Goal: Task Accomplishment & Management: Manage account settings

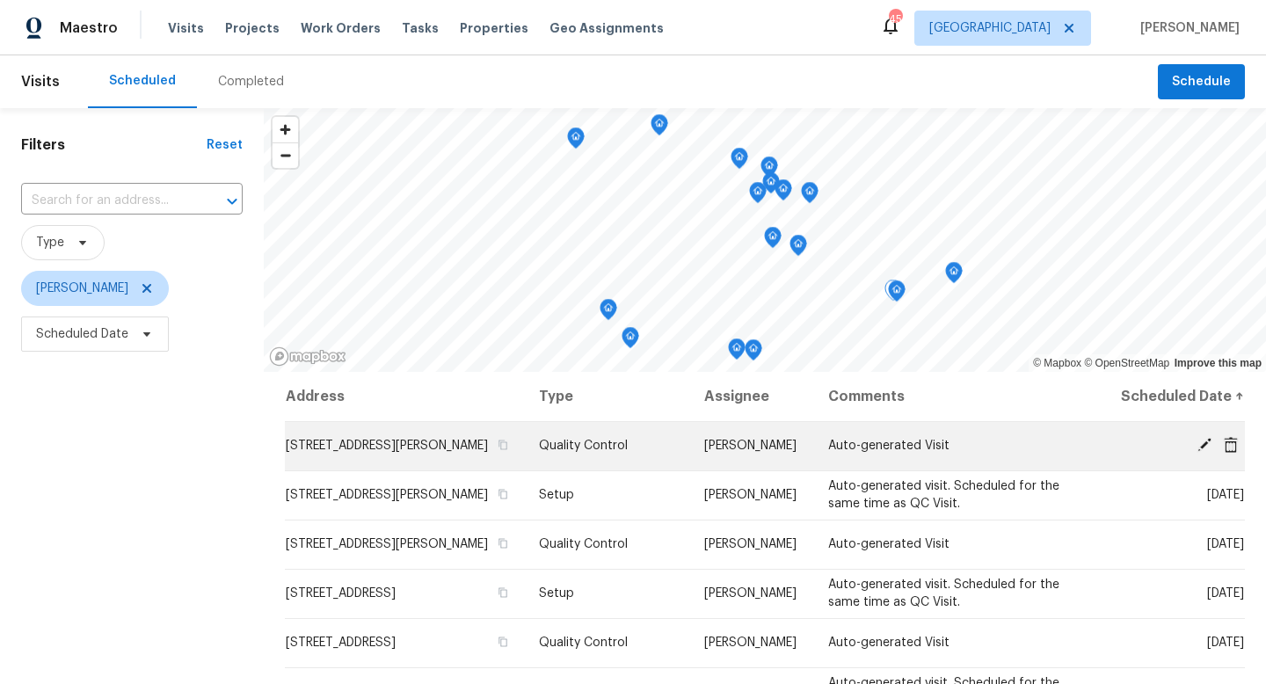
click at [1204, 443] on icon at bounding box center [1204, 445] width 14 height 14
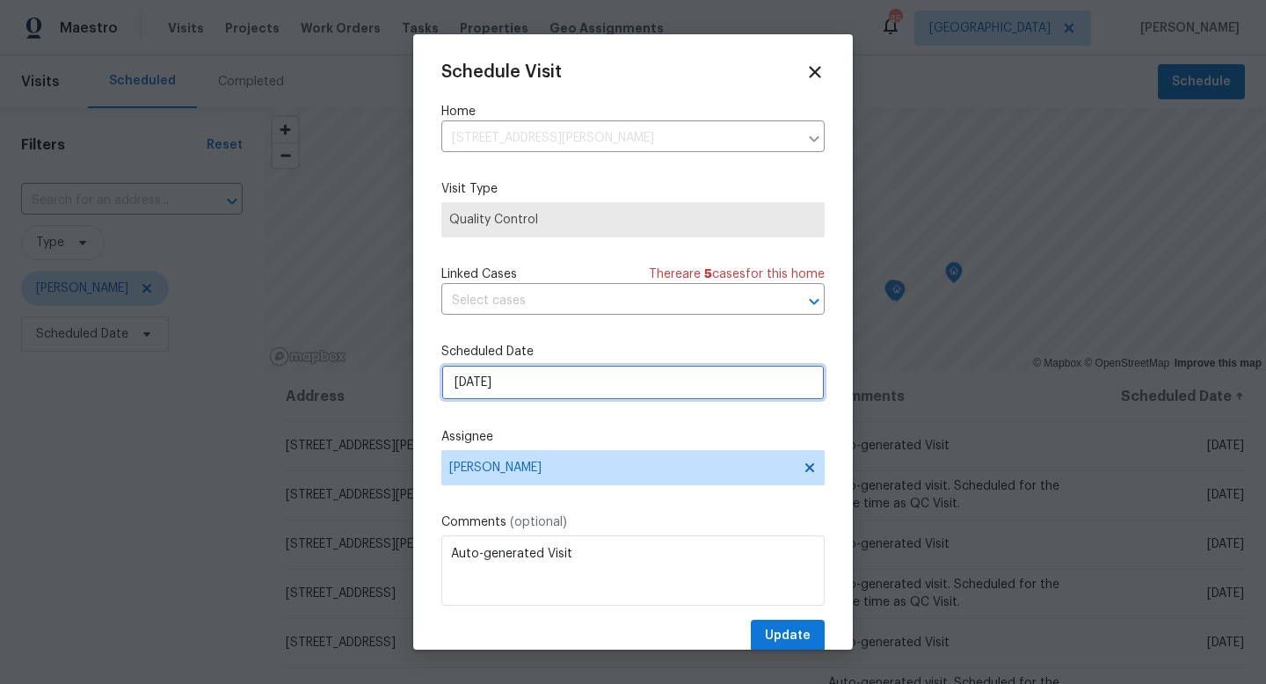
click at [549, 387] on input "8/12/2025" at bounding box center [632, 382] width 383 height 35
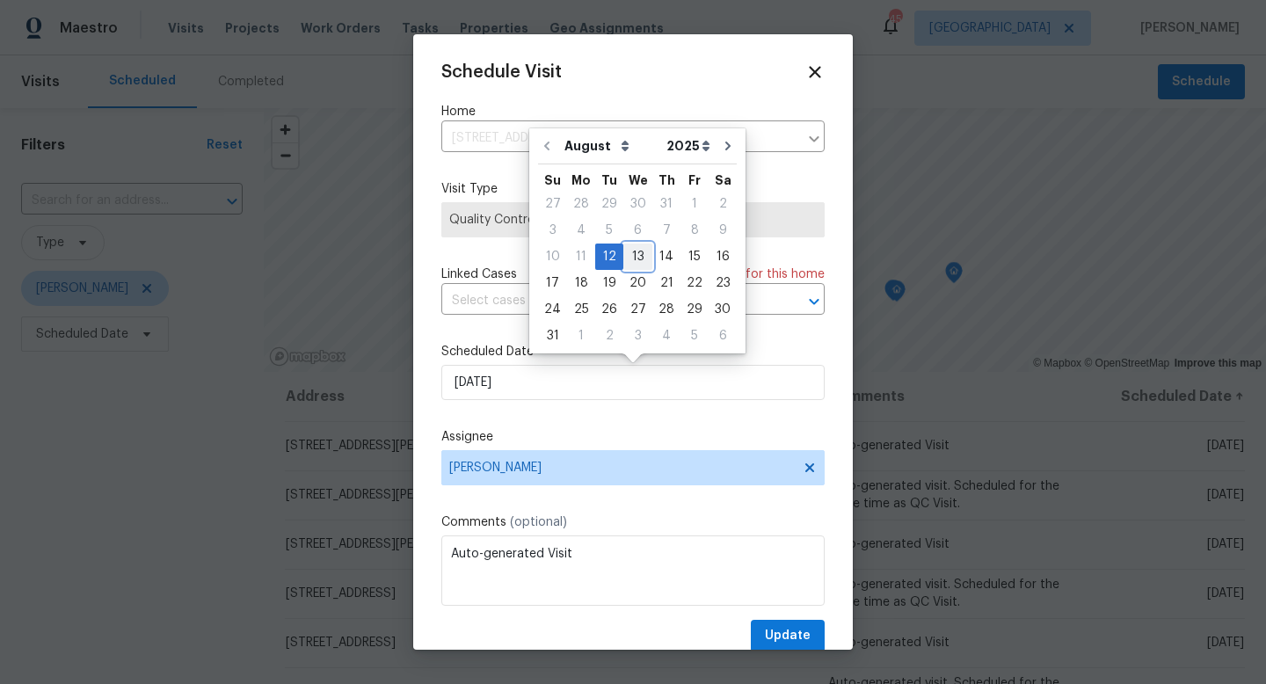
click at [635, 258] on div "13" at bounding box center [637, 256] width 29 height 25
type input "[DATE]"
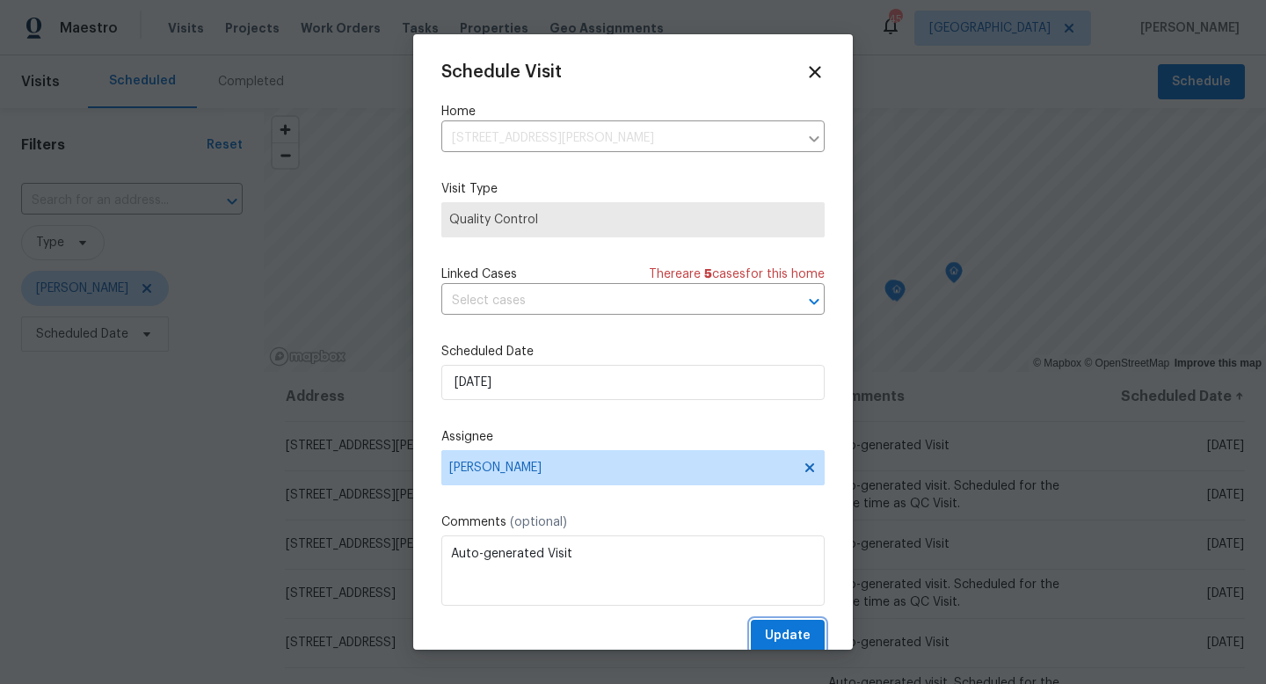
click at [785, 635] on span "Update" at bounding box center [788, 636] width 46 height 22
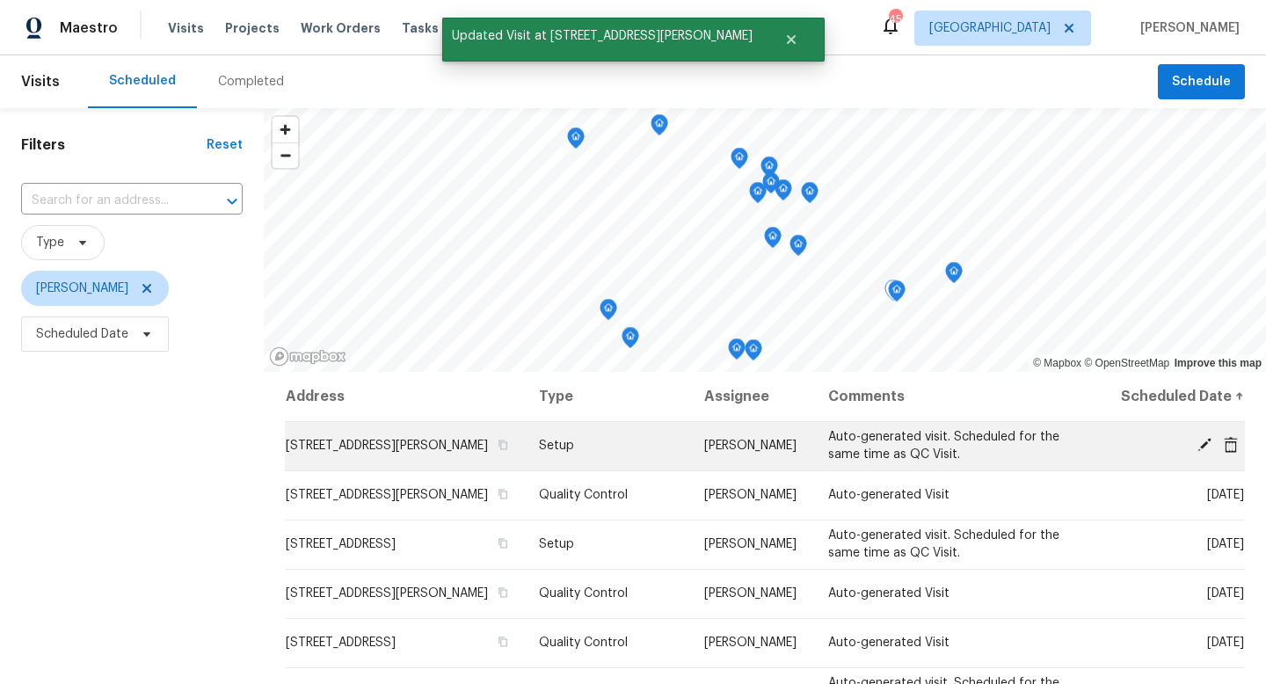
click at [1205, 442] on icon at bounding box center [1204, 445] width 14 height 14
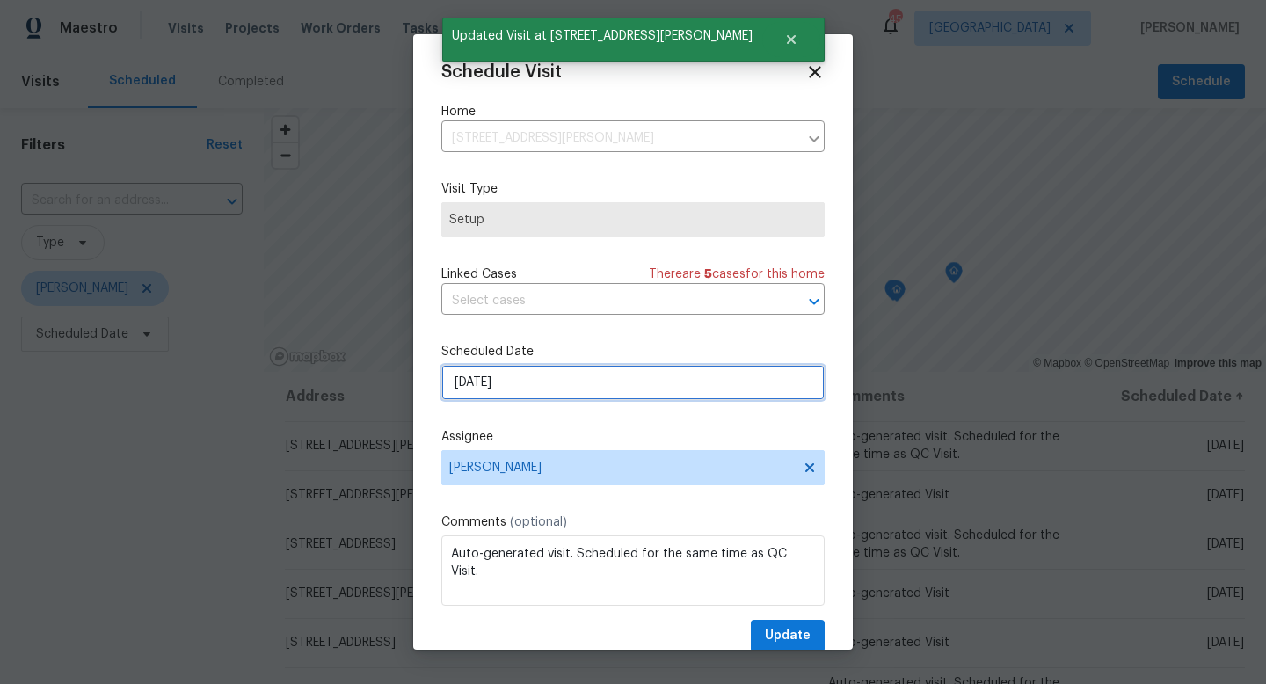
click at [537, 397] on input "8/12/2025" at bounding box center [632, 382] width 383 height 35
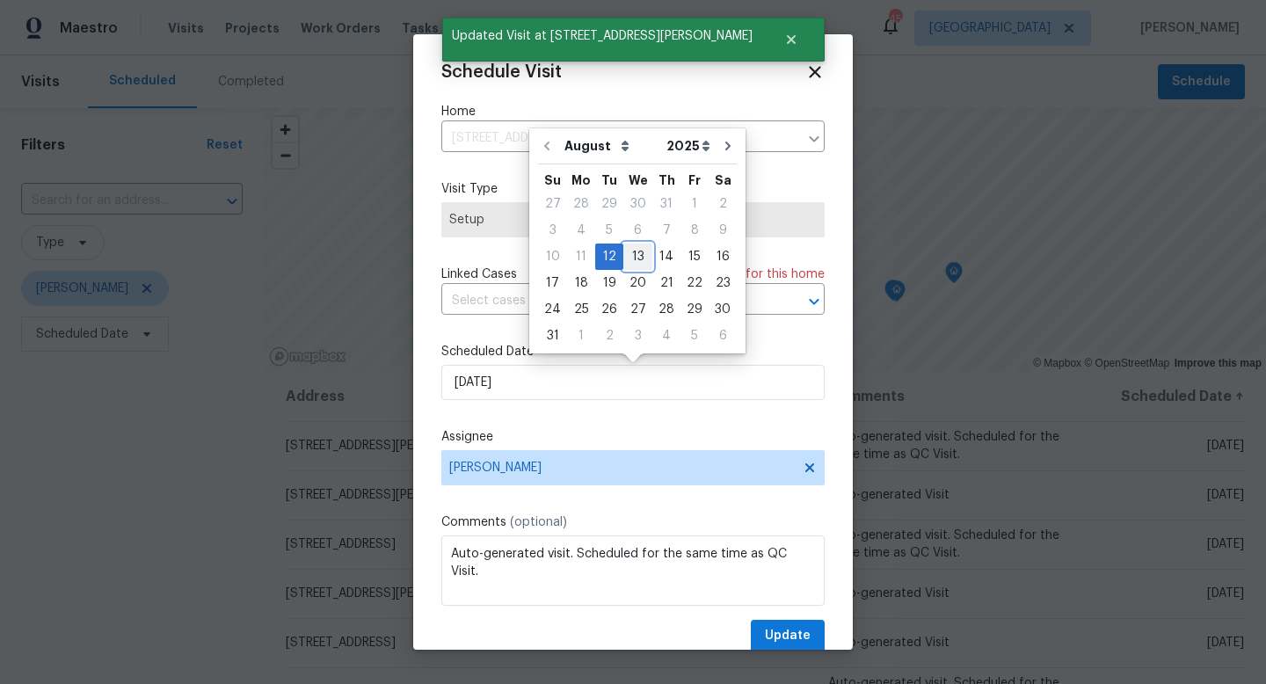
click at [625, 259] on div "13" at bounding box center [637, 256] width 29 height 25
type input "[DATE]"
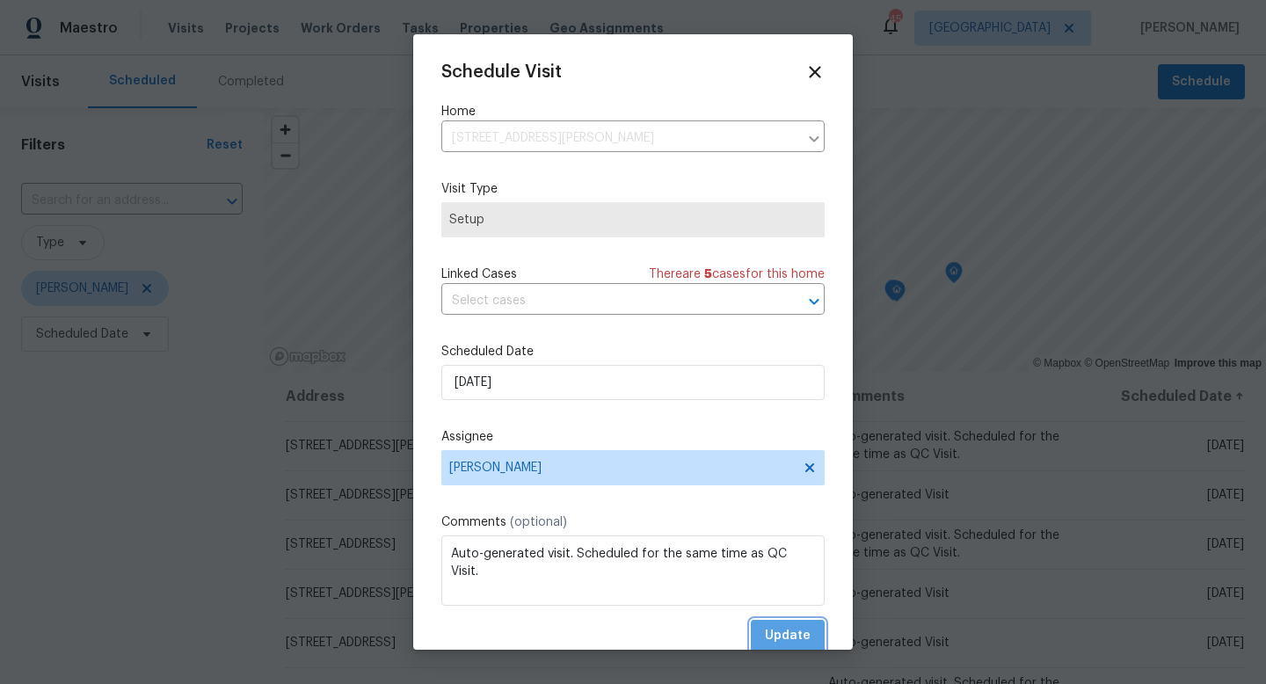
click at [780, 636] on span "Update" at bounding box center [788, 636] width 46 height 22
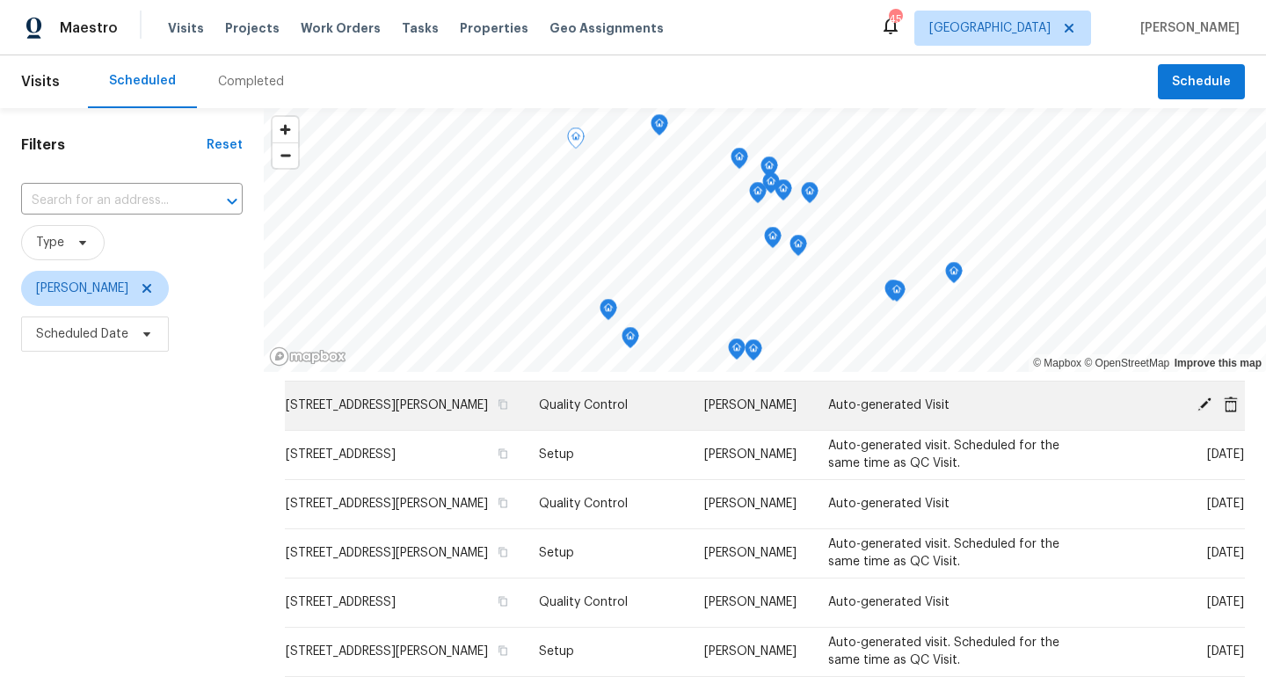
scroll to position [37, 0]
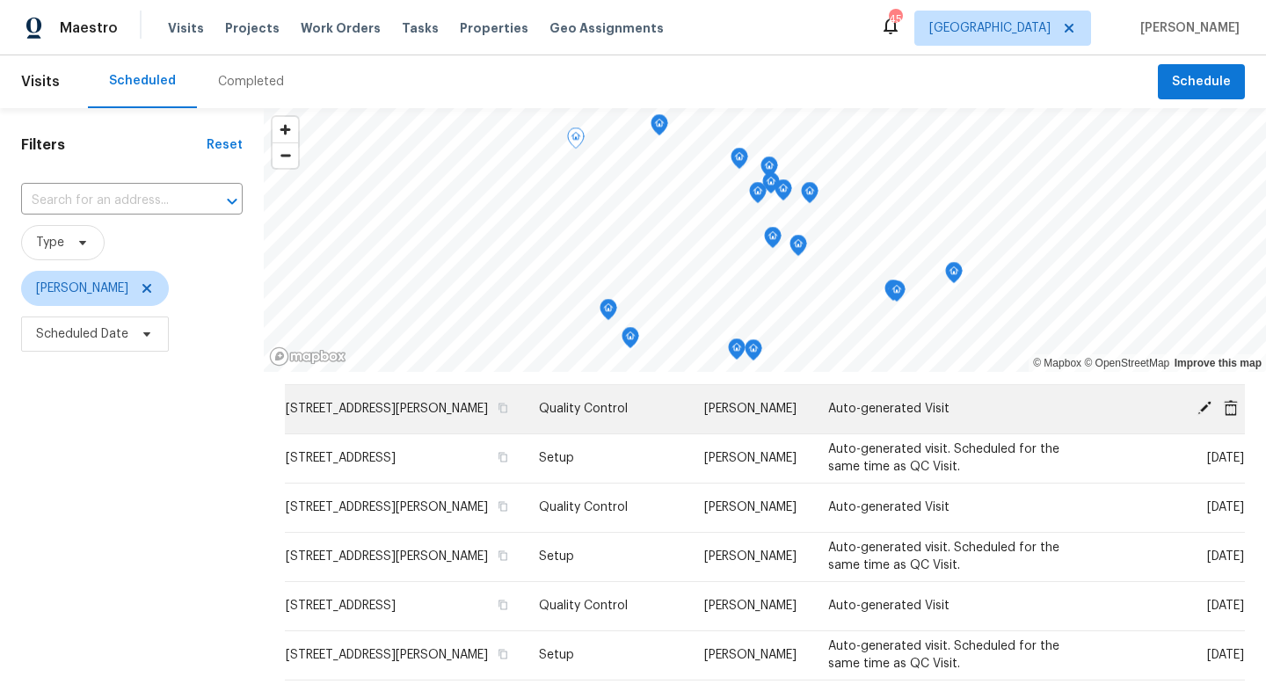
click at [1203, 407] on icon at bounding box center [1204, 408] width 14 height 14
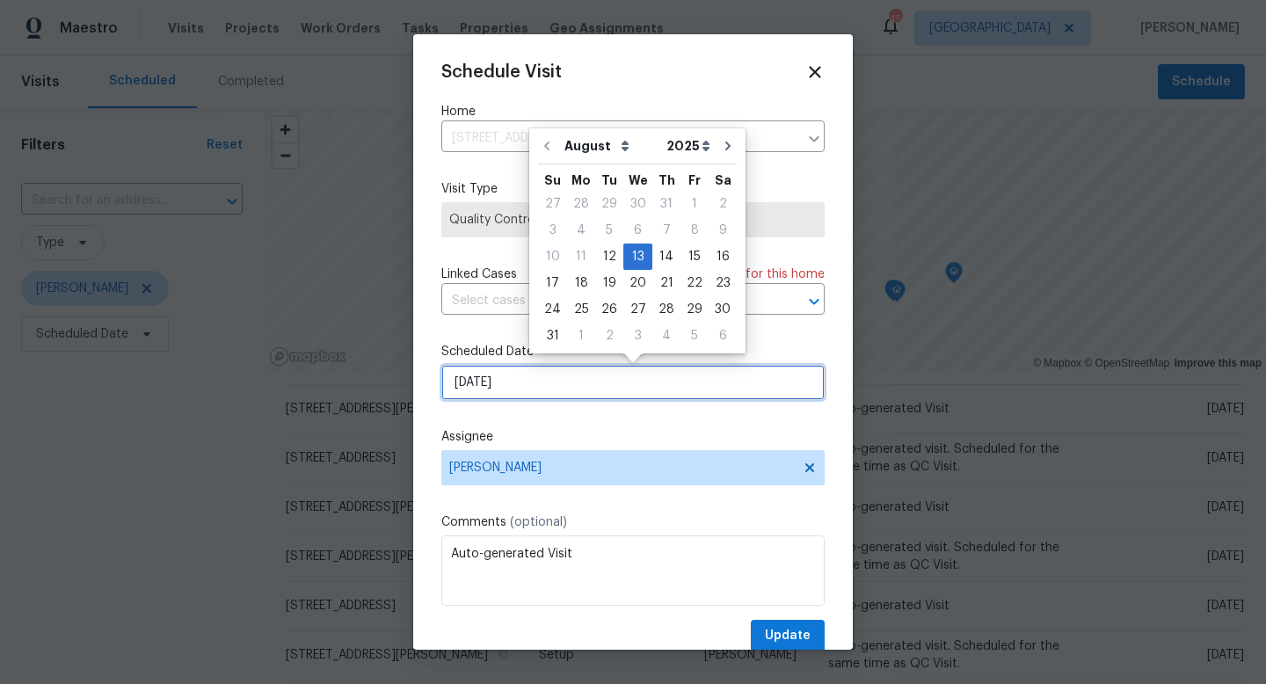
click at [549, 387] on input "[DATE]" at bounding box center [632, 382] width 383 height 35
click at [688, 258] on div "15" at bounding box center [694, 256] width 28 height 25
type input "8/15/2025"
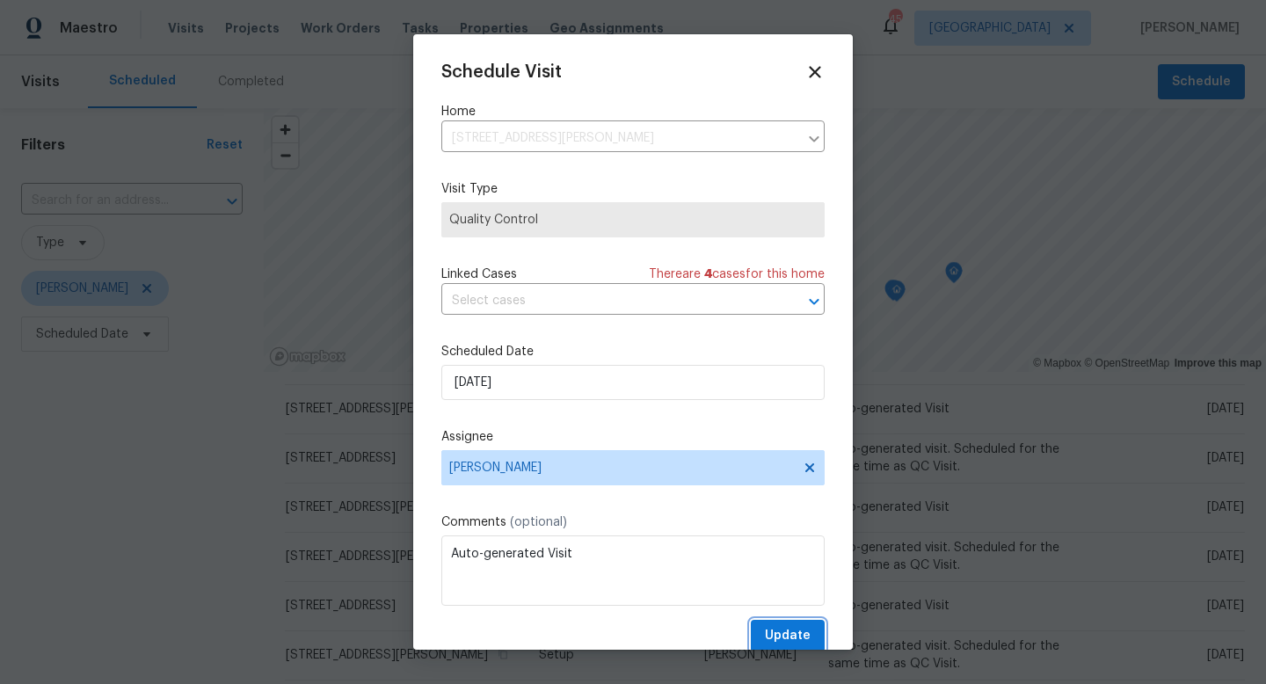
click at [772, 629] on span "Update" at bounding box center [788, 636] width 46 height 22
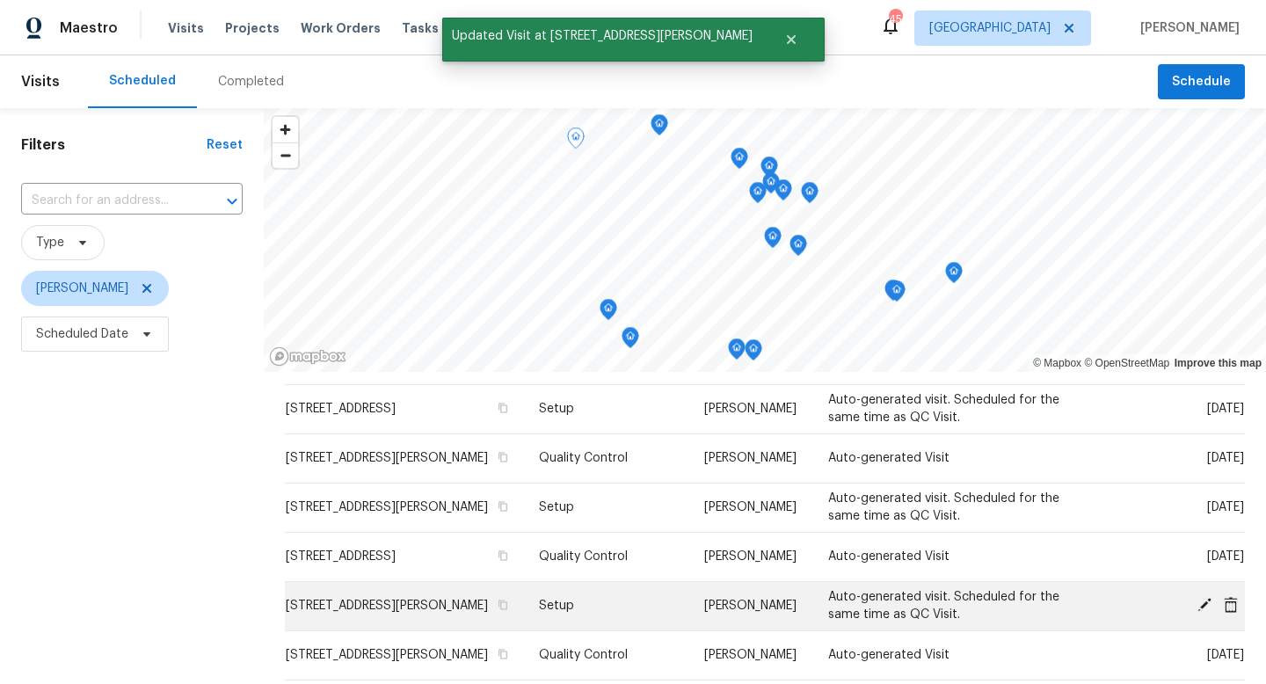
click at [1201, 602] on icon at bounding box center [1204, 605] width 16 height 16
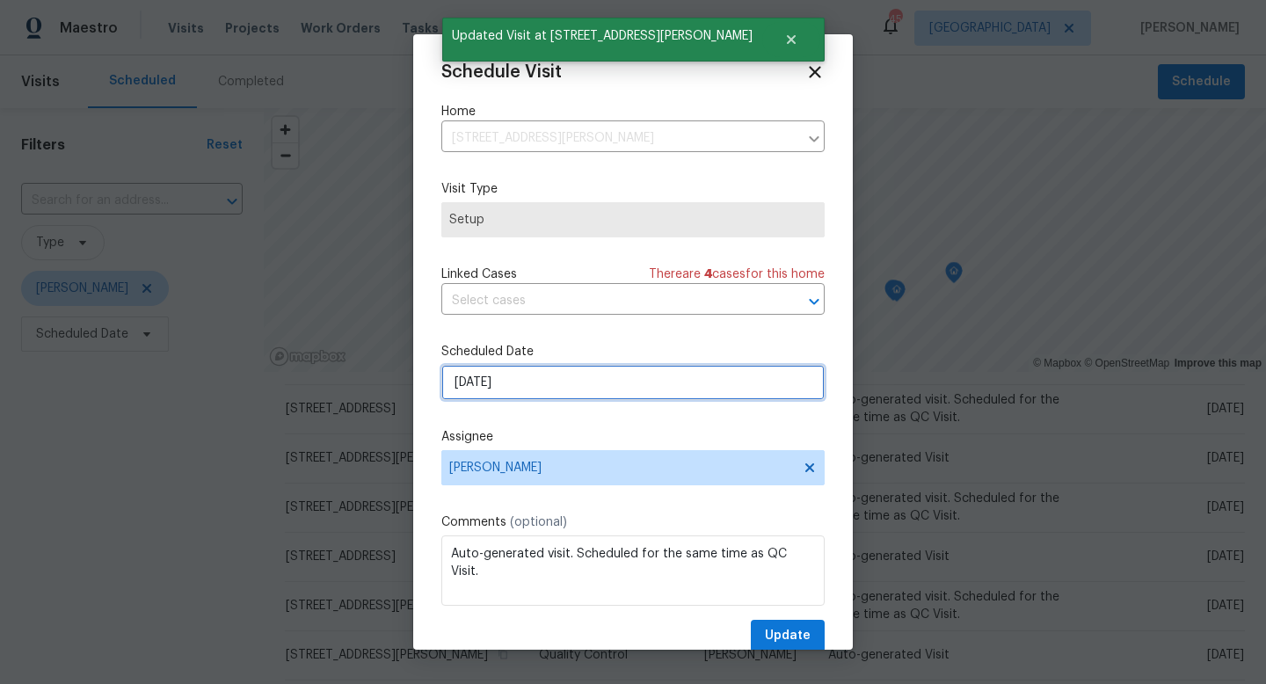
click at [543, 389] on input "[DATE]" at bounding box center [632, 382] width 383 height 35
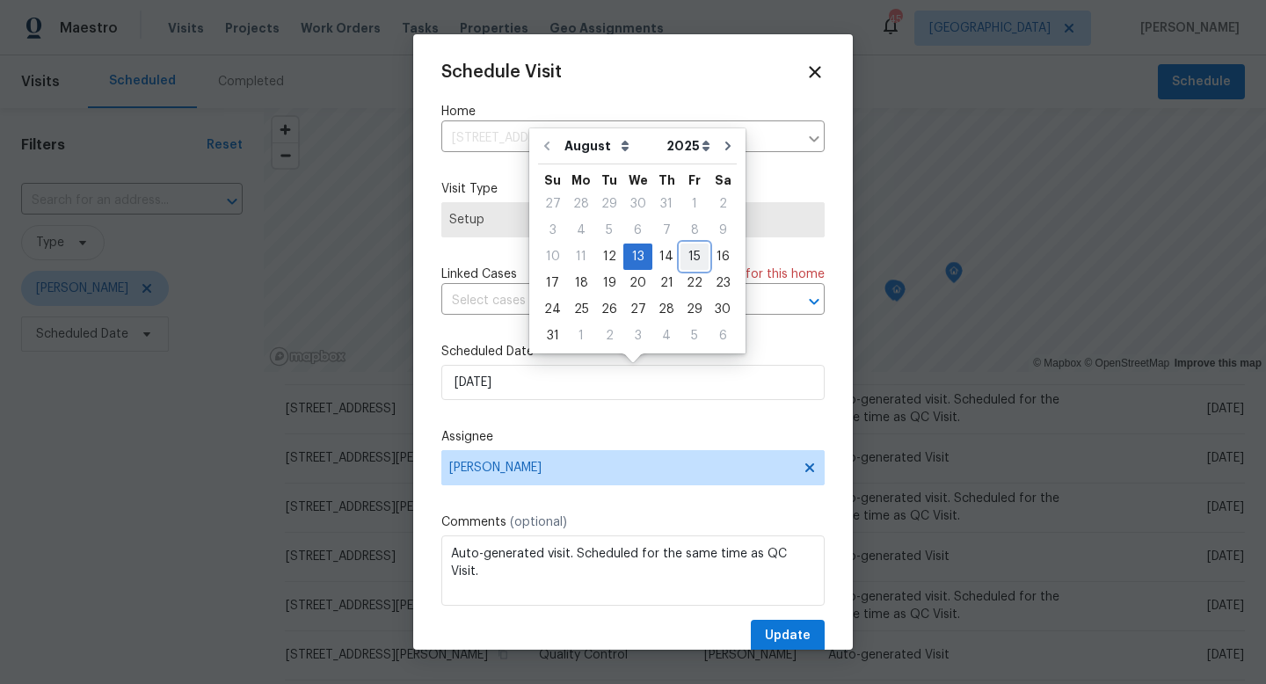
click at [680, 256] on div "15" at bounding box center [694, 256] width 28 height 25
type input "8/15/2025"
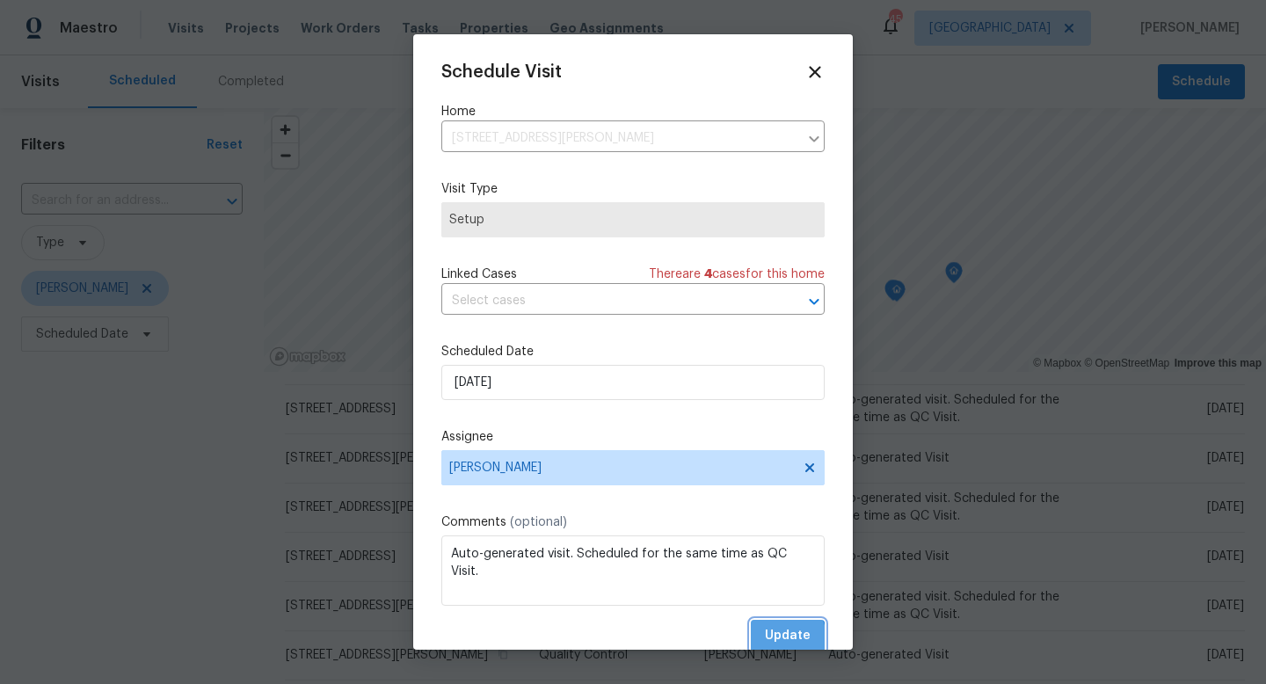
click at [779, 639] on span "Update" at bounding box center [788, 636] width 46 height 22
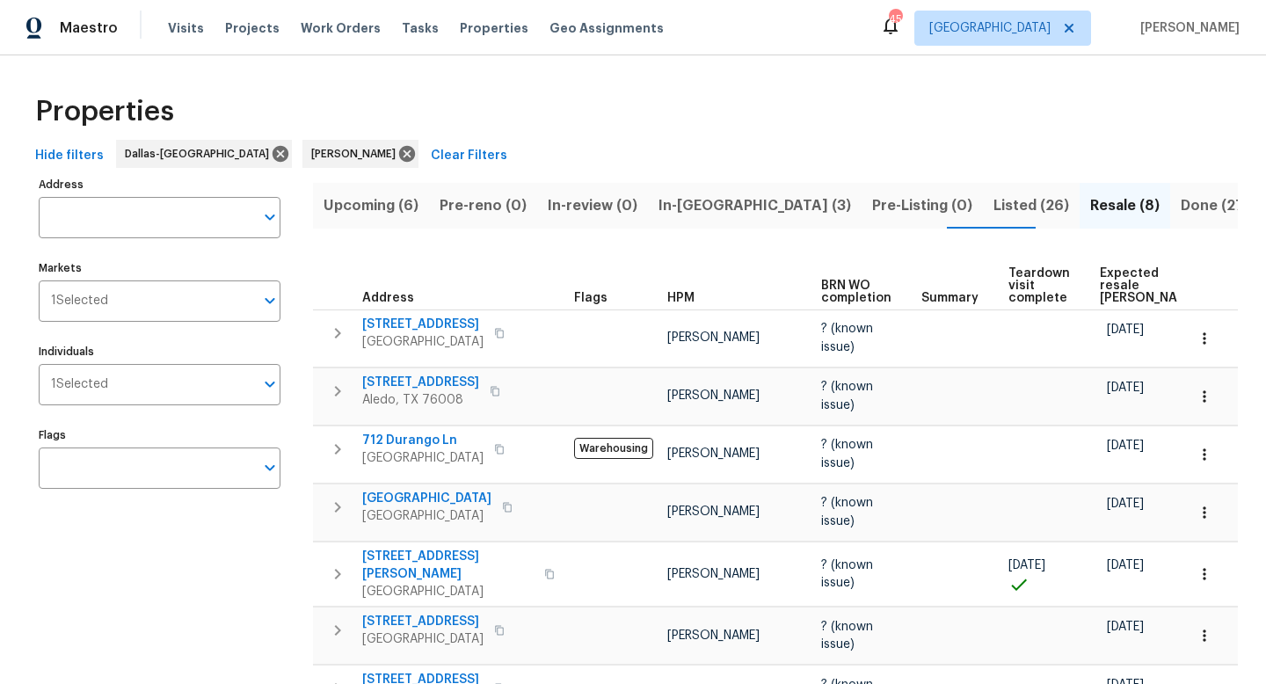
click at [382, 205] on span "Upcoming (6)" at bounding box center [371, 205] width 95 height 25
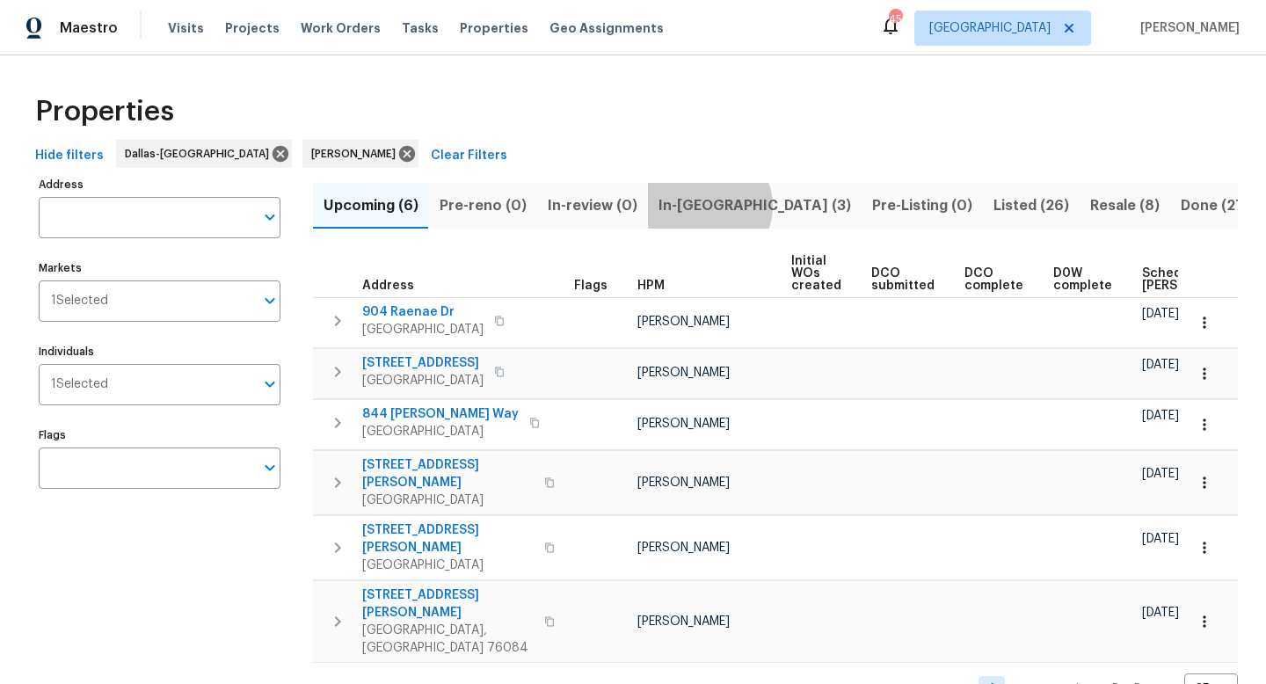
click at [701, 206] on span "In-reno (3)" at bounding box center [754, 205] width 193 height 25
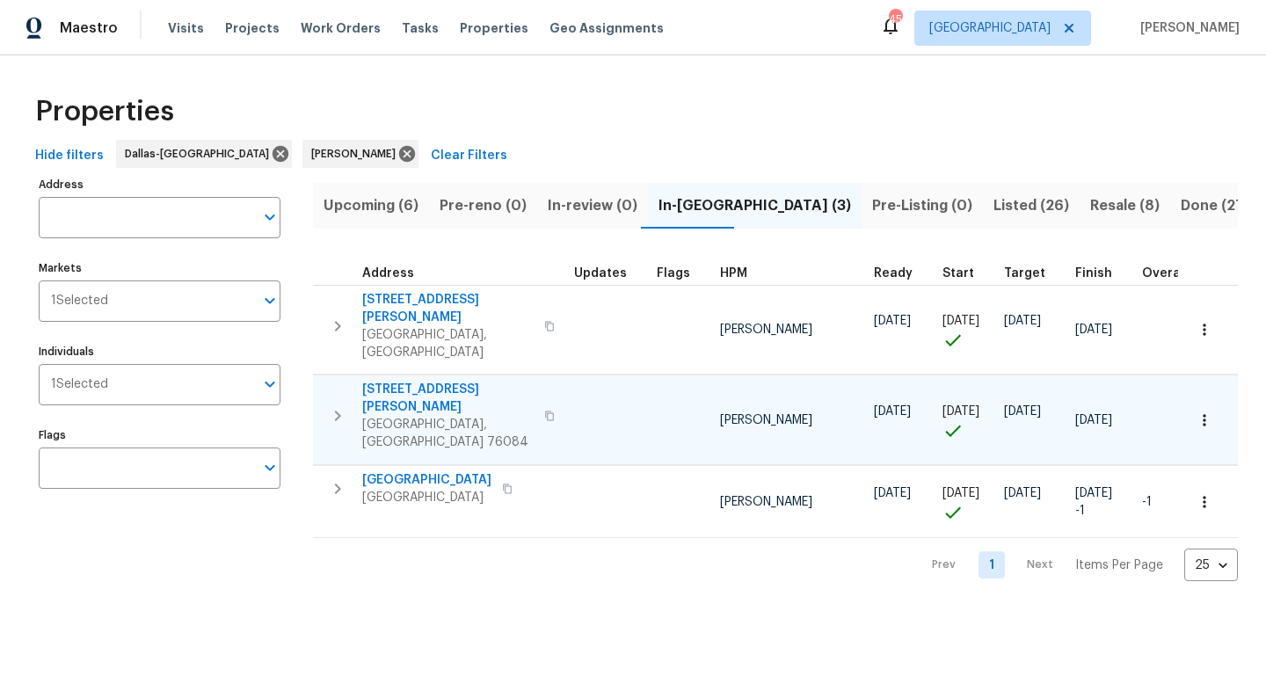
click at [433, 416] on span "Venus, TX 76084" at bounding box center [447, 433] width 171 height 35
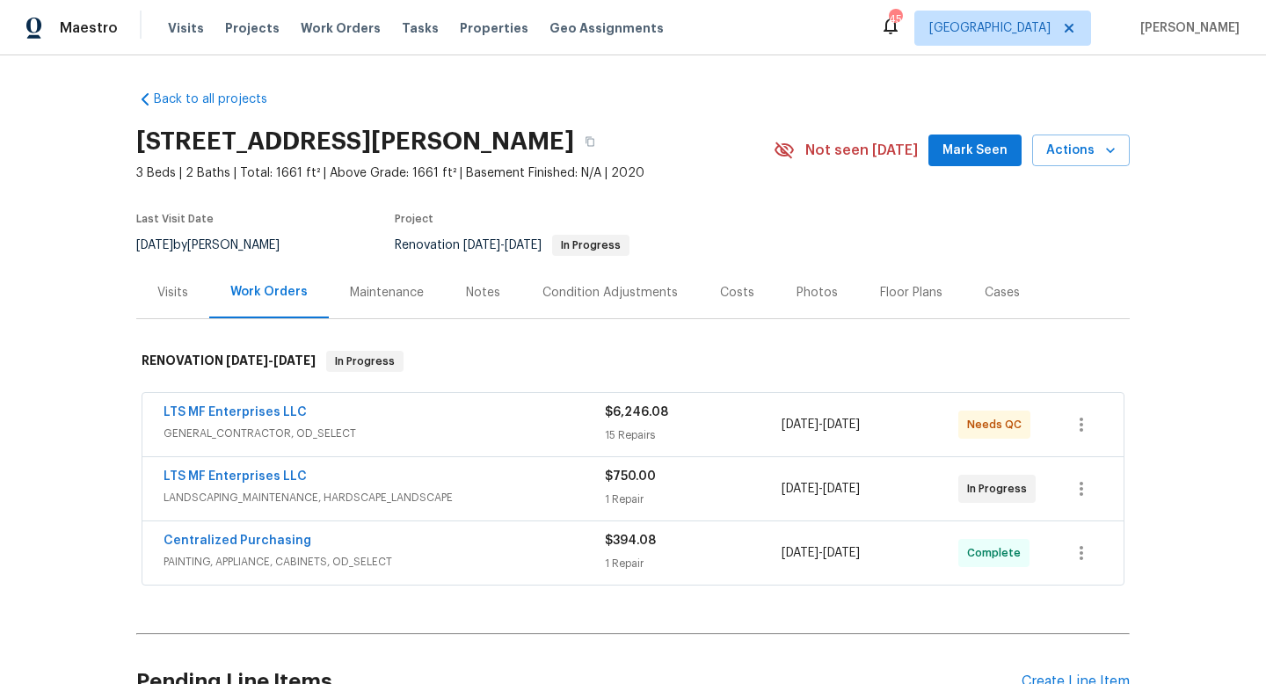
click at [968, 147] on span "Mark Seen" at bounding box center [974, 151] width 65 height 22
click at [493, 294] on div "Notes" at bounding box center [483, 293] width 34 height 18
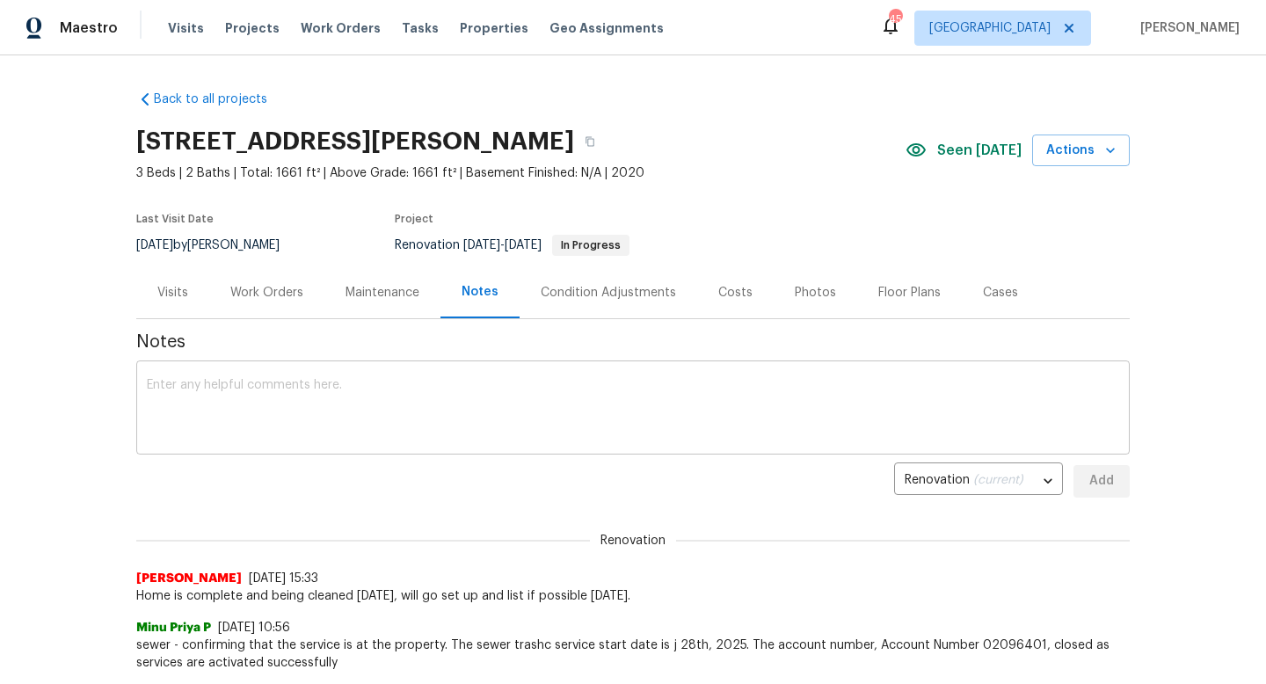
click at [433, 383] on textarea at bounding box center [633, 410] width 972 height 62
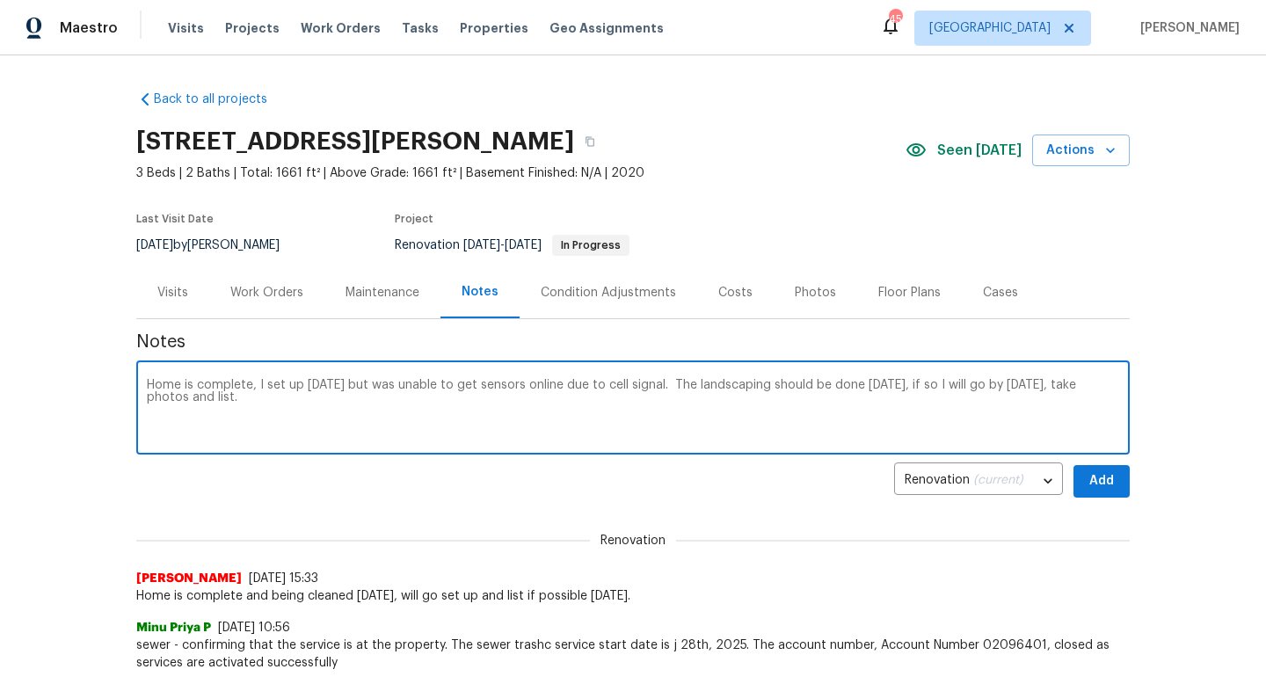
type textarea "Home is complete, I set up [DATE] but was unable to get sensors online due to c…"
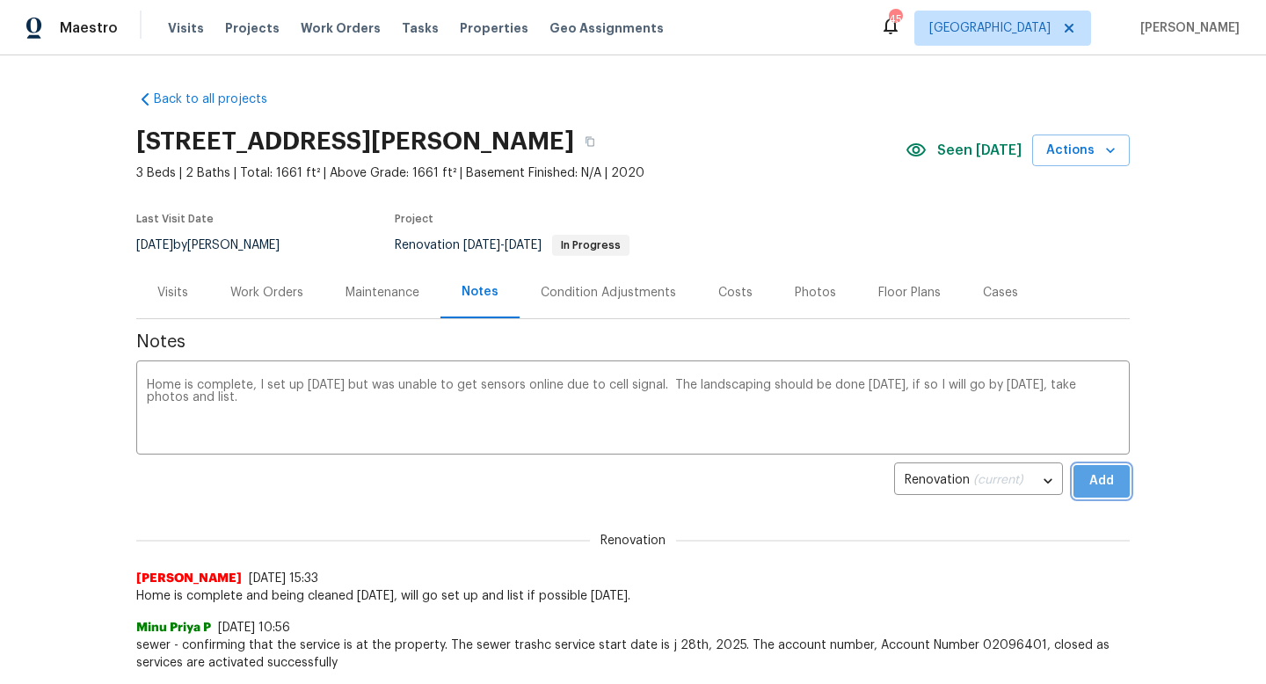
click at [1105, 476] on span "Add" at bounding box center [1101, 481] width 28 height 22
